Goal: Task Accomplishment & Management: Complete application form

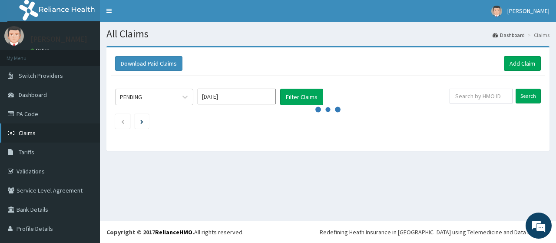
click at [24, 133] on span "Claims" at bounding box center [27, 133] width 17 height 8
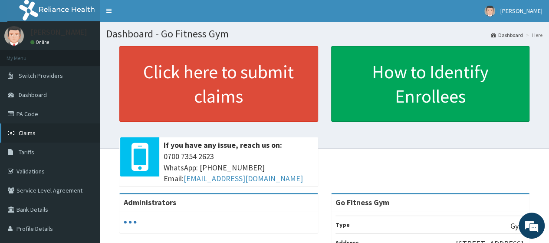
click at [49, 130] on link "Claims" at bounding box center [50, 132] width 100 height 19
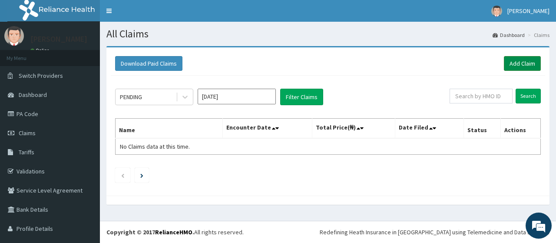
click at [513, 63] on link "Add Claim" at bounding box center [522, 63] width 37 height 15
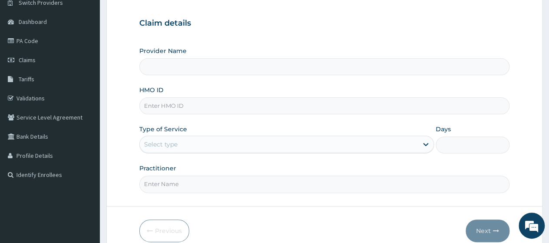
scroll to position [80, 0]
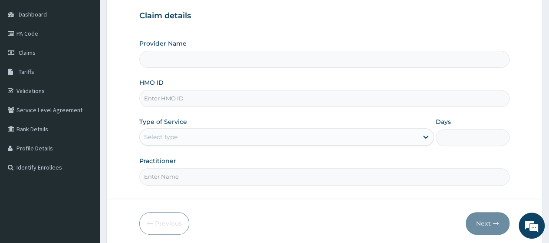
click at [182, 99] on input "HMO ID" at bounding box center [324, 98] width 370 height 17
type input "Go Fitness Gym"
type input "1"
type input "REL/10787/A"
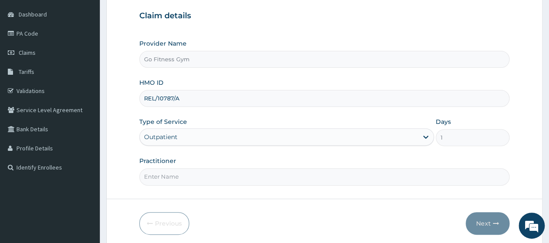
click at [185, 180] on input "Practitioner" at bounding box center [324, 176] width 370 height 17
type input "Gofitness centre"
click at [473, 222] on button "Next" at bounding box center [488, 223] width 44 height 23
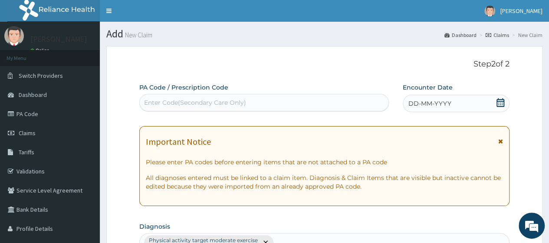
click at [258, 105] on div "Enter Code(Secondary Care Only)" at bounding box center [264, 103] width 248 height 14
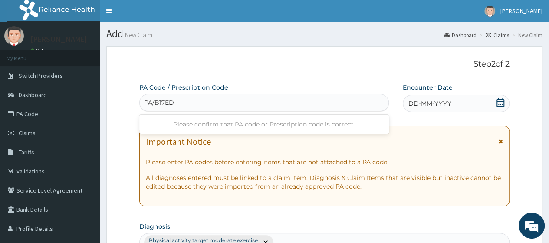
type input "PA/B17EDD"
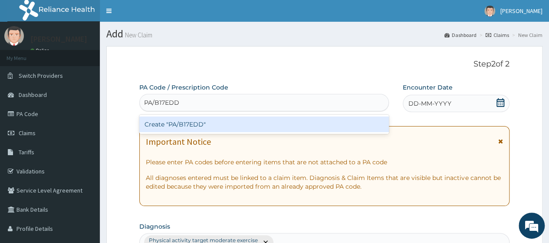
click at [281, 129] on div "Create "PA/B17EDD"" at bounding box center [263, 124] width 249 height 16
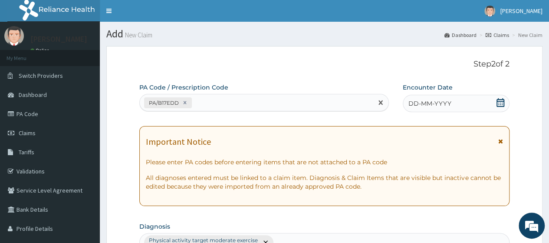
click at [499, 103] on icon at bounding box center [500, 102] width 9 height 9
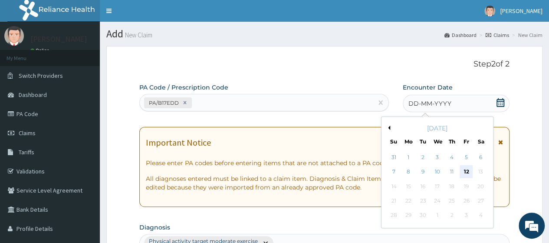
click at [465, 168] on div "12" at bounding box center [466, 171] width 13 height 13
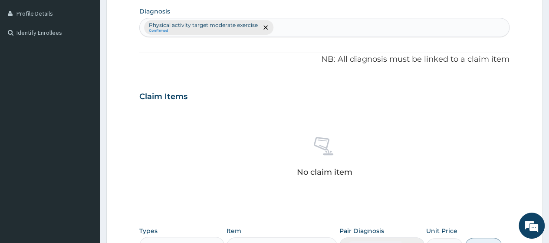
scroll to position [382, 0]
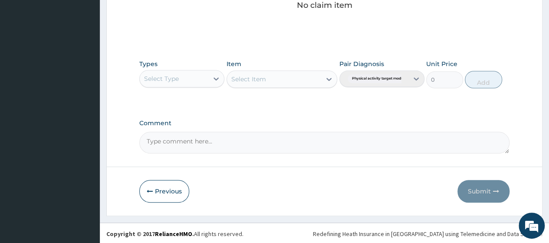
click at [197, 85] on div "Select Type" at bounding box center [181, 78] width 85 height 17
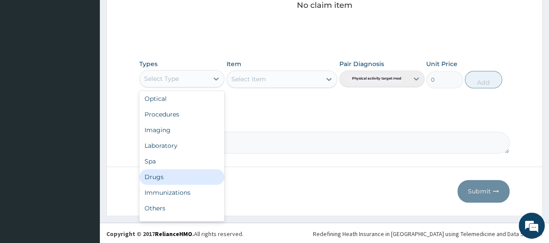
scroll to position [30, 0]
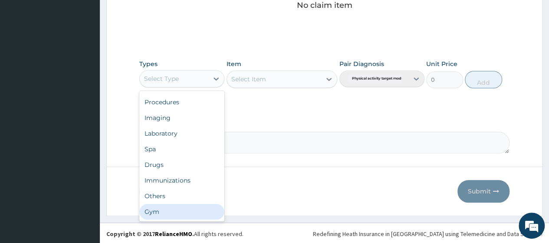
click at [193, 210] on div "Gym" at bounding box center [181, 212] width 85 height 16
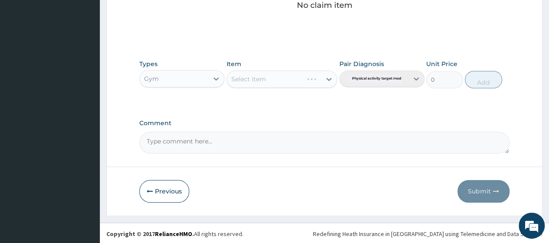
click at [308, 76] on div "Select Item" at bounding box center [282, 78] width 111 height 17
click at [314, 80] on div "Select Item" at bounding box center [274, 79] width 95 height 14
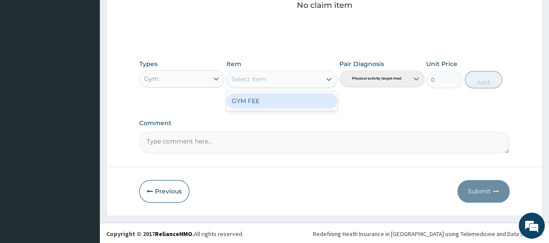
click at [282, 105] on div "GYM FEE" at bounding box center [282, 101] width 111 height 16
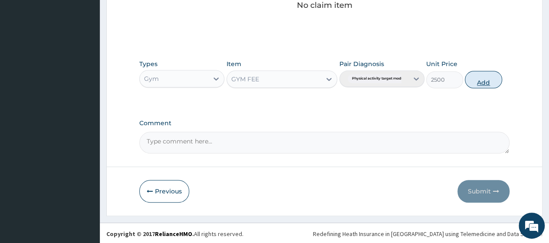
click at [484, 81] on button "Add" at bounding box center [483, 79] width 37 height 17
type input "0"
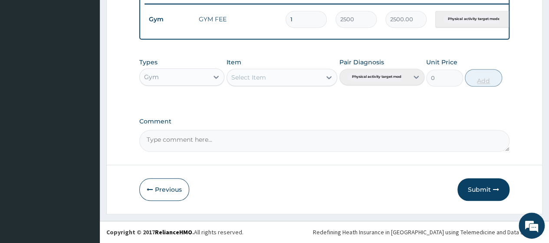
scroll to position [347, 0]
click at [484, 188] on button "Submit" at bounding box center [484, 189] width 52 height 23
